Goal: Navigation & Orientation: Find specific page/section

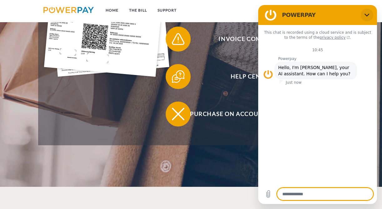
scroll to position [227, 0]
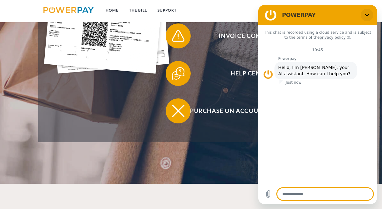
click at [369, 13] on icon "Close" at bounding box center [367, 15] width 5 height 5
type textarea "*"
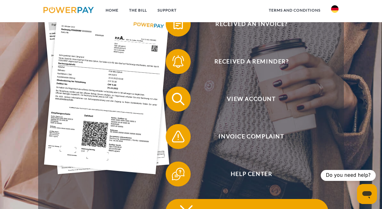
scroll to position [0, 0]
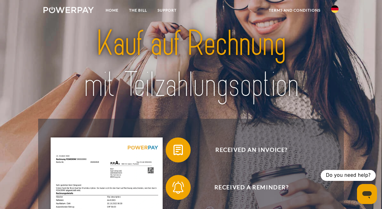
click at [335, 11] on img at bounding box center [335, 9] width 8 height 8
click at [336, 60] on img at bounding box center [335, 62] width 8 height 8
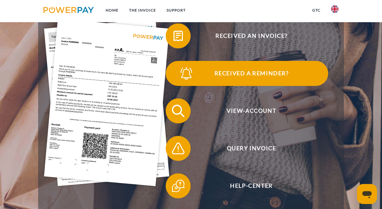
scroll to position [114, 0]
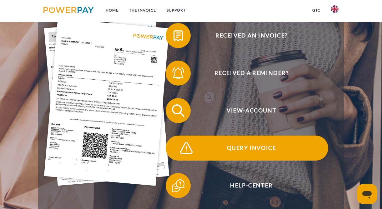
click at [220, 145] on span "Query Invoice" at bounding box center [251, 148] width 153 height 25
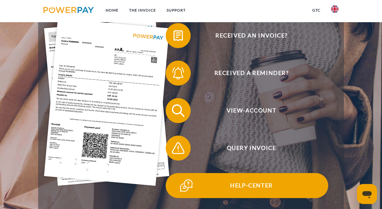
click at [235, 184] on span "Help-Center" at bounding box center [251, 185] width 153 height 25
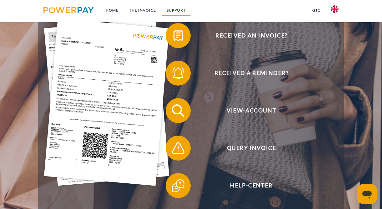
click at [176, 11] on link "Support" at bounding box center [176, 10] width 30 height 11
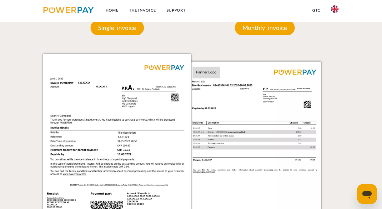
scroll to position [523, 0]
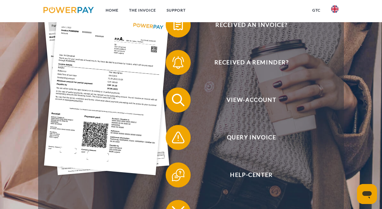
scroll to position [114, 0]
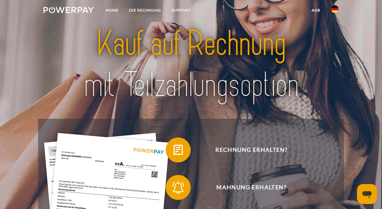
click at [334, 9] on img at bounding box center [335, 9] width 8 height 8
click at [334, 62] on img at bounding box center [335, 62] width 8 height 8
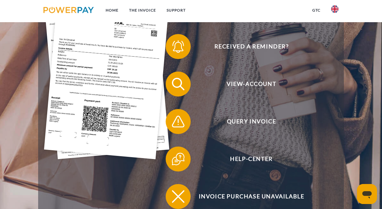
scroll to position [129, 0]
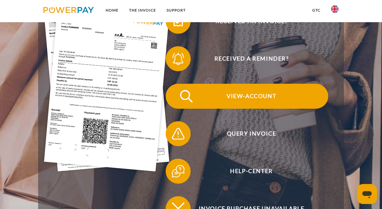
click at [244, 99] on span "View-Account" at bounding box center [251, 96] width 153 height 25
